Goal: Task Accomplishment & Management: Manage account settings

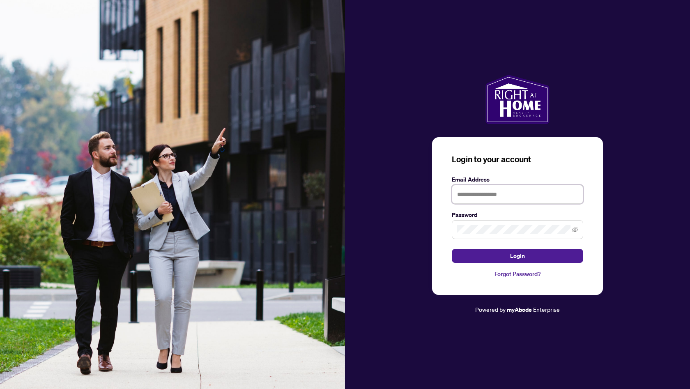
type input "**********"
click at [517, 255] on button "Login" at bounding box center [517, 256] width 131 height 14
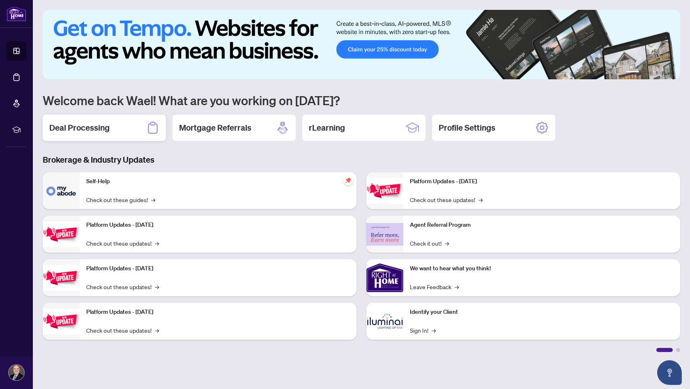
click at [105, 130] on h2 "Deal Processing" at bounding box center [79, 127] width 60 height 11
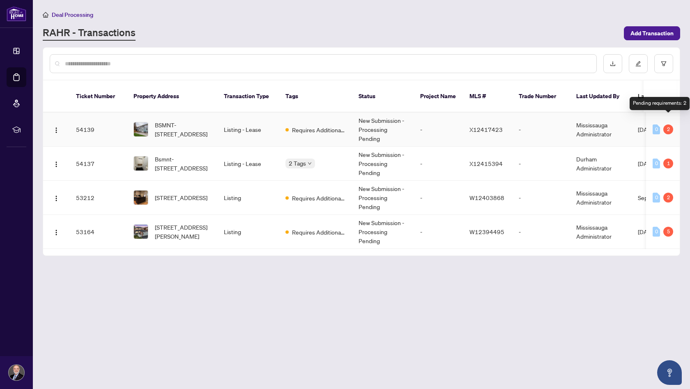
click at [668, 124] on div "2" at bounding box center [668, 129] width 10 height 10
click at [173, 126] on span "BSMNT-[STREET_ADDRESS]" at bounding box center [183, 129] width 56 height 18
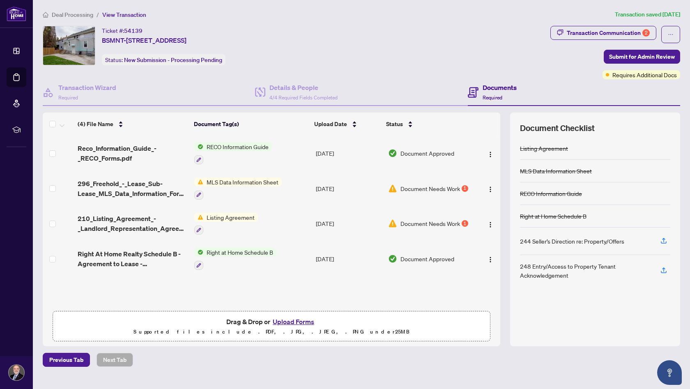
click at [218, 179] on span "MLS Data Information Sheet" at bounding box center [242, 181] width 78 height 9
click at [218, 183] on span "MLS Data Information Sheet" at bounding box center [242, 181] width 78 height 9
click at [430, 190] on span "Document Needs Work" at bounding box center [430, 188] width 60 height 9
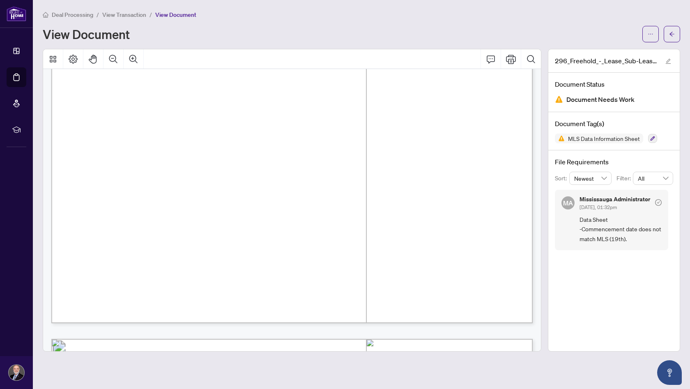
scroll to position [377, 0]
click at [675, 36] on button "button" at bounding box center [672, 34] width 16 height 16
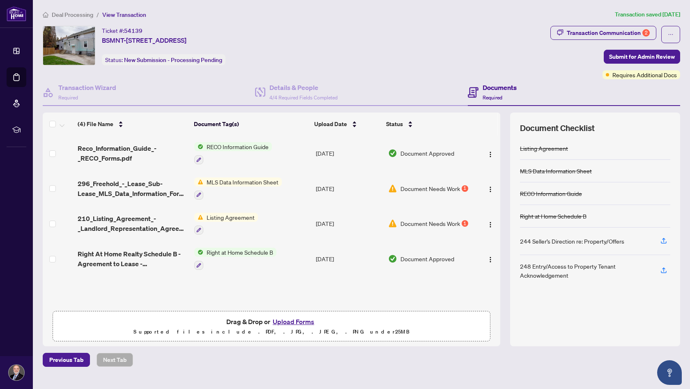
click at [436, 225] on span "Document Needs Work" at bounding box center [430, 223] width 60 height 9
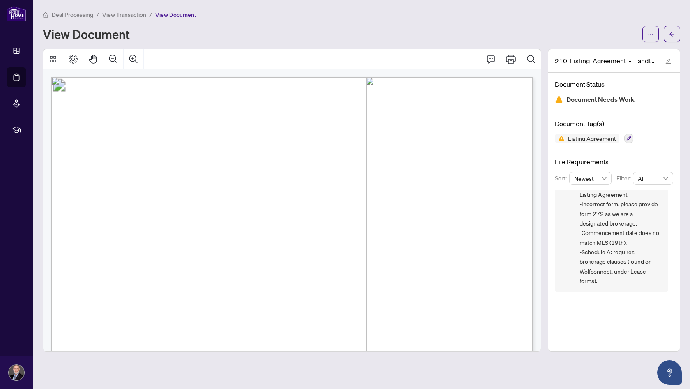
scroll to position [29, 0]
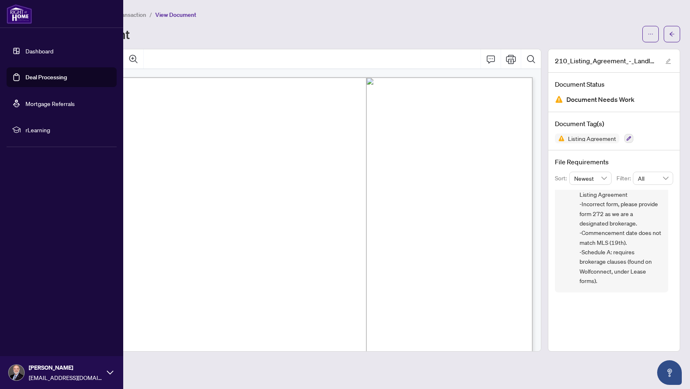
click at [44, 53] on link "Dashboard" at bounding box center [39, 50] width 28 height 7
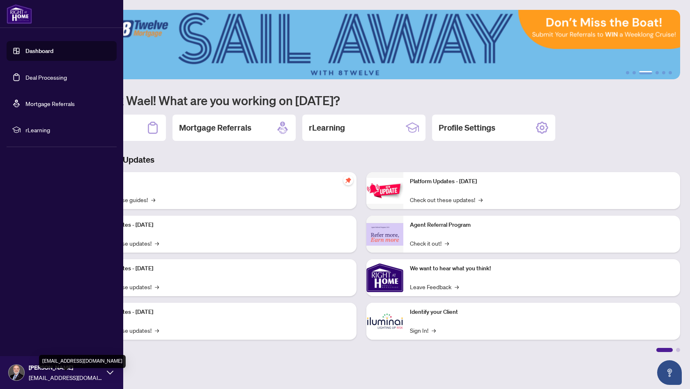
click at [83, 376] on span "[EMAIL_ADDRESS][DOMAIN_NAME]" at bounding box center [66, 377] width 74 height 9
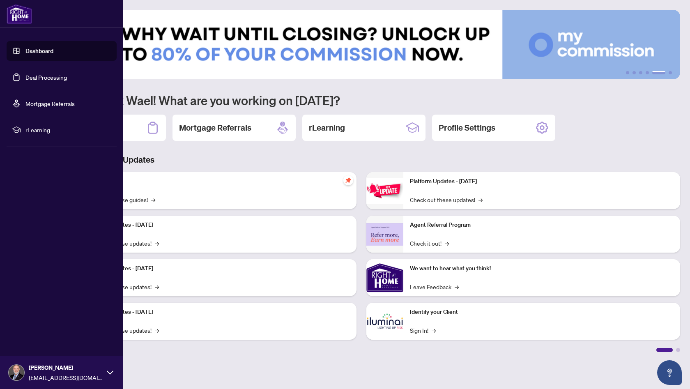
click at [33, 78] on link "Deal Processing" at bounding box center [45, 77] width 41 height 7
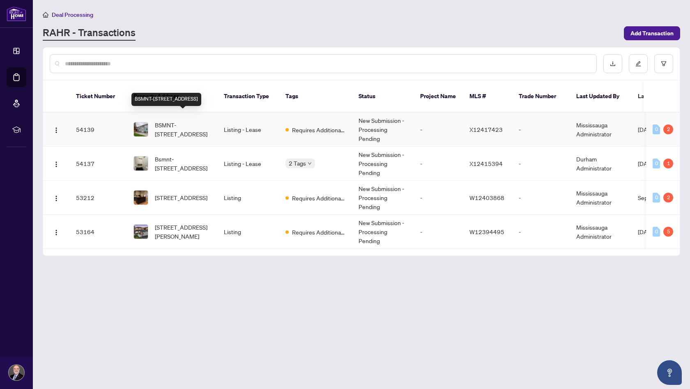
click at [191, 120] on span "BSMNT-[STREET_ADDRESS]" at bounding box center [183, 129] width 56 height 18
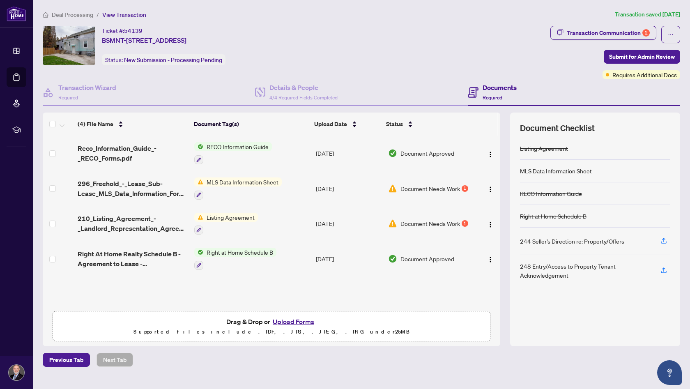
click at [436, 223] on span "Document Needs Work" at bounding box center [430, 223] width 60 height 9
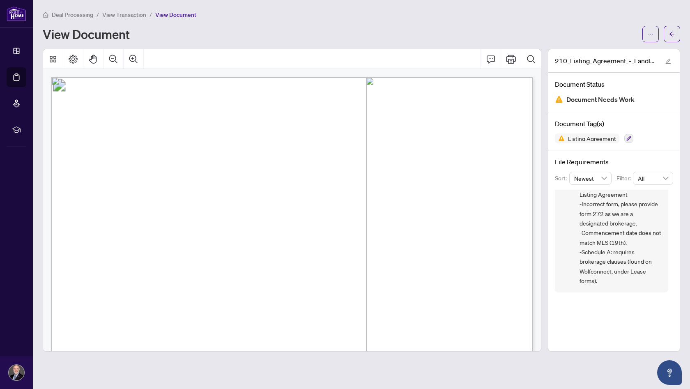
scroll to position [29, 0]
